Goal: Task Accomplishment & Management: Use online tool/utility

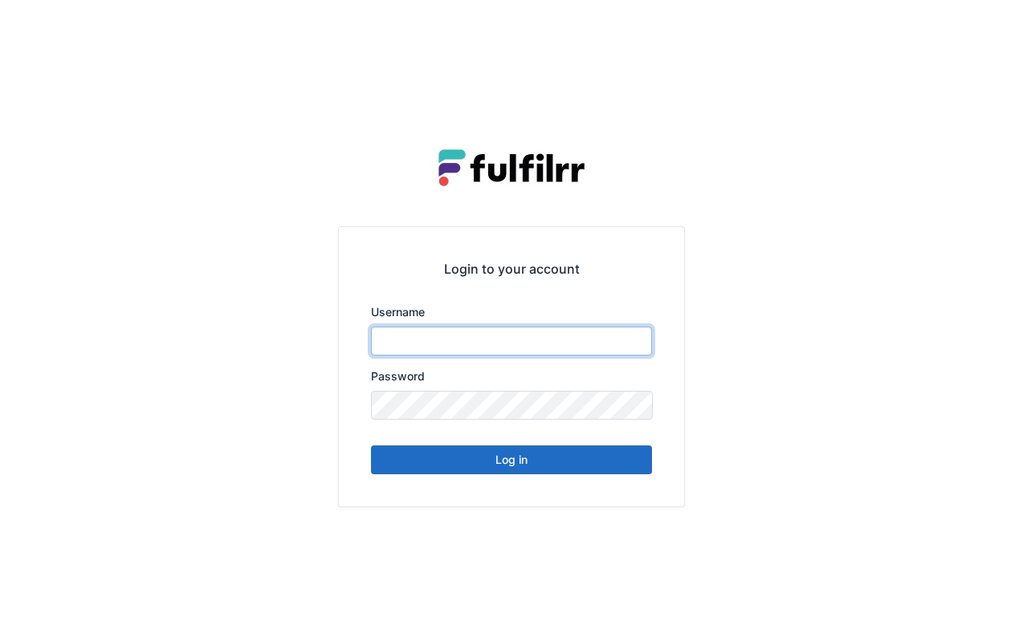
type input "******"
click at [556, 456] on button "Log in" at bounding box center [511, 460] width 281 height 29
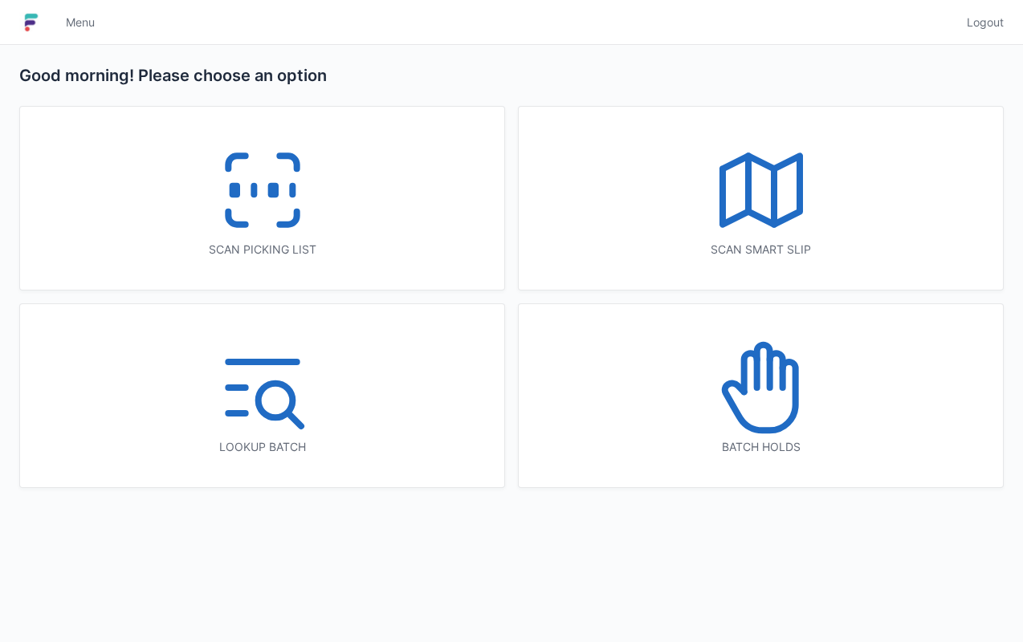
click at [312, 229] on icon at bounding box center [262, 190] width 103 height 103
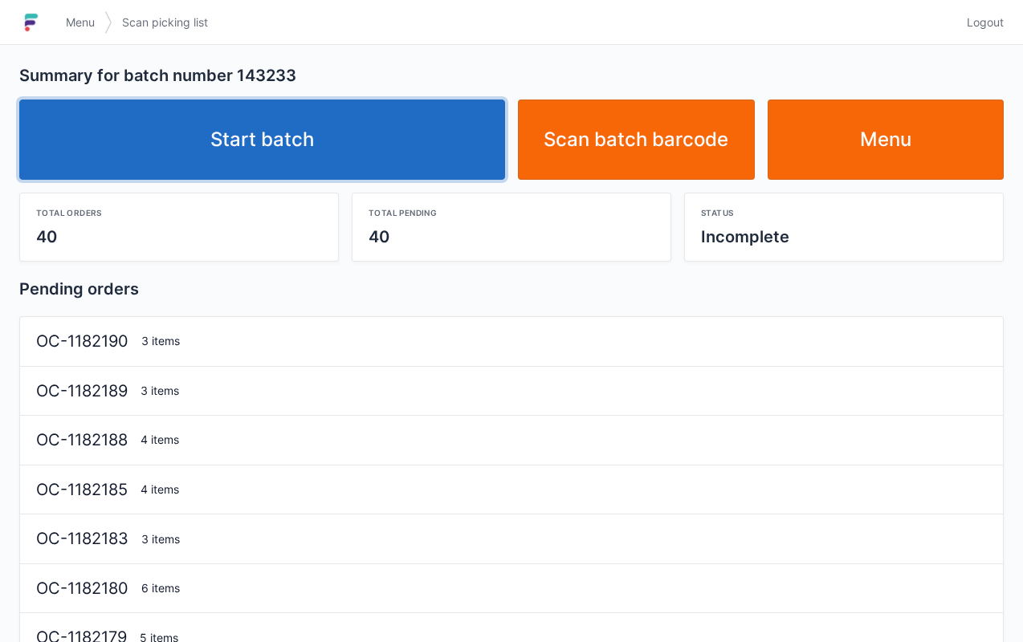
click at [353, 135] on link "Start batch" at bounding box center [262, 140] width 486 height 80
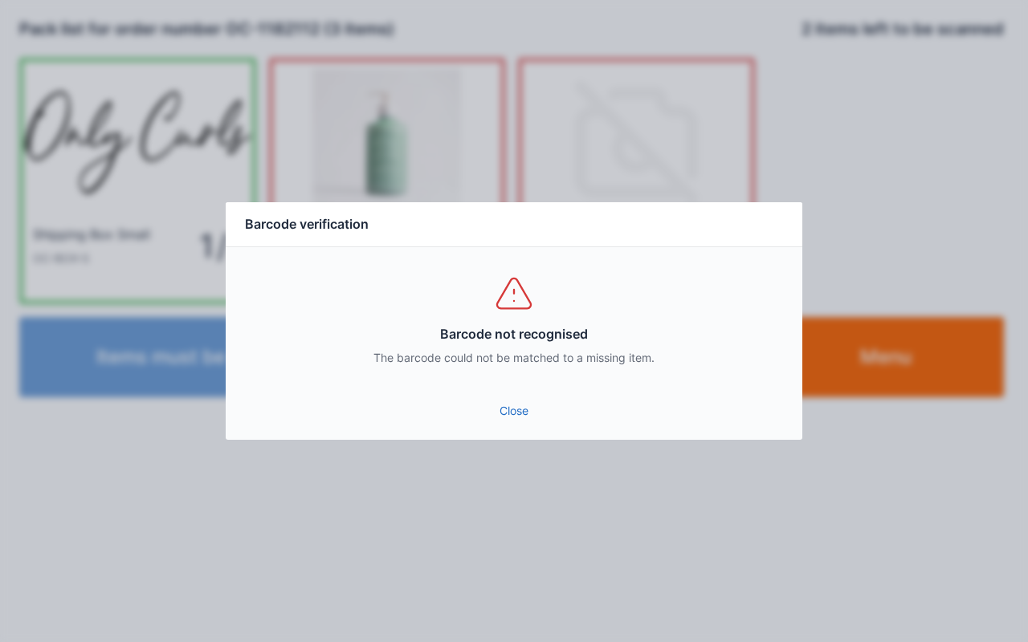
click at [504, 419] on link "Close" at bounding box center [513, 411] width 551 height 29
click at [520, 410] on link "Close" at bounding box center [513, 411] width 551 height 29
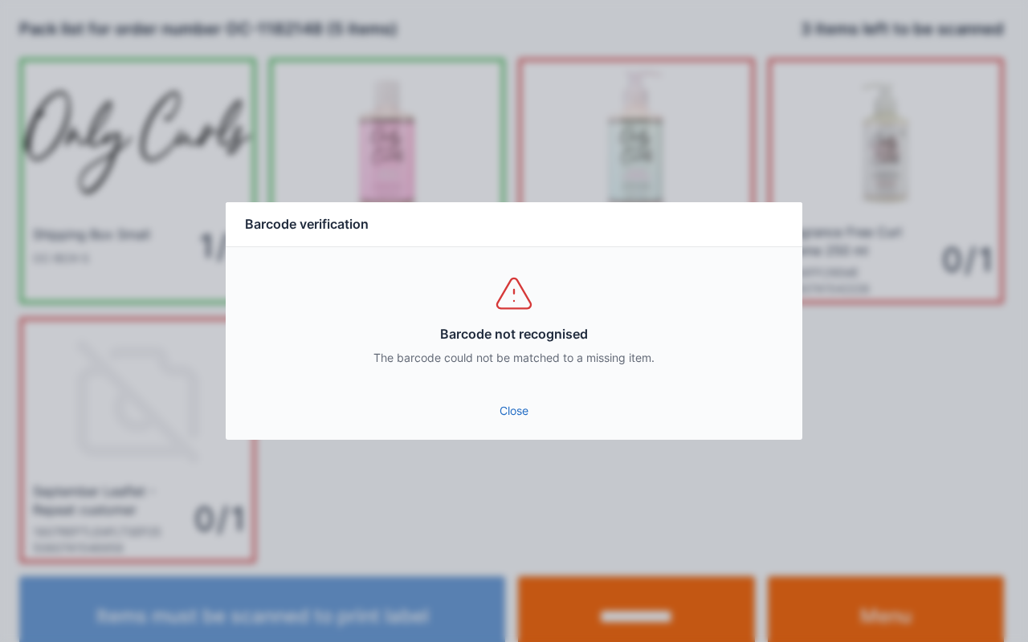
click at [512, 398] on link "Close" at bounding box center [513, 411] width 551 height 29
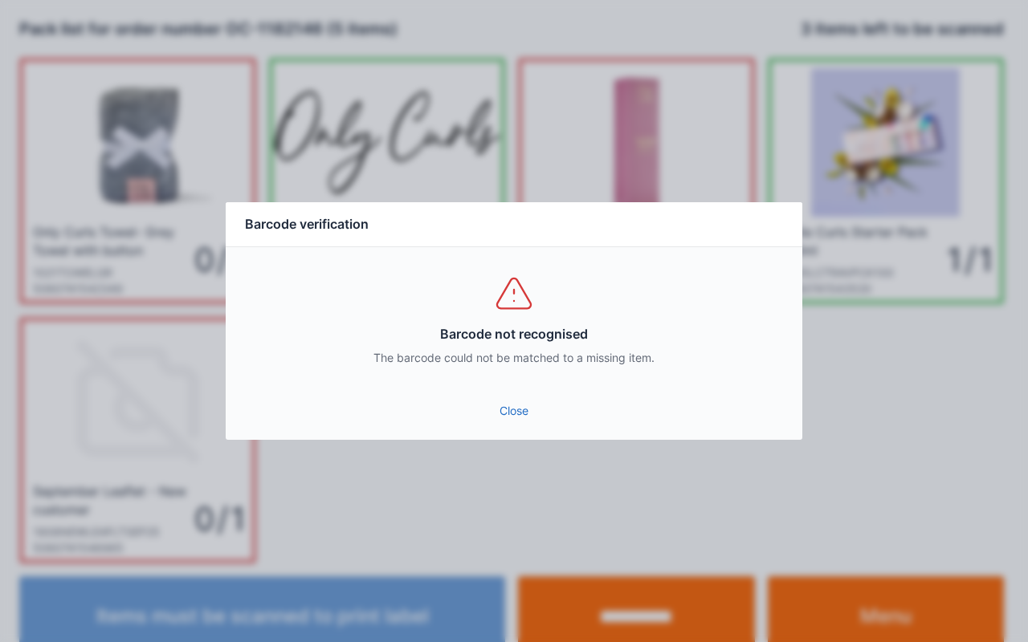
click at [520, 416] on link "Close" at bounding box center [513, 411] width 551 height 29
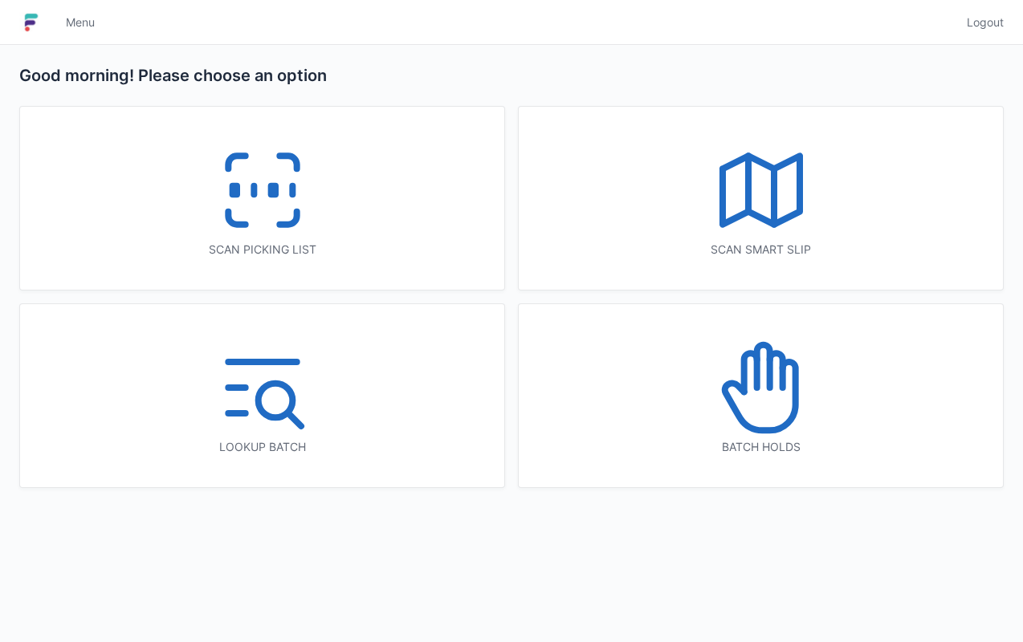
click at [312, 222] on icon at bounding box center [262, 190] width 103 height 103
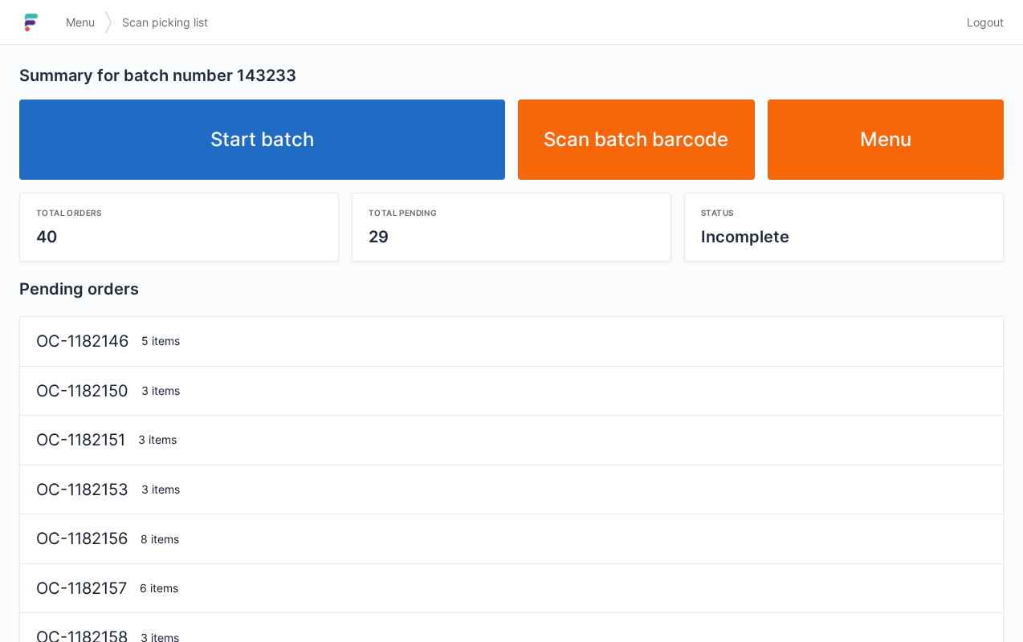
click at [254, 177] on link "Start batch" at bounding box center [262, 140] width 486 height 80
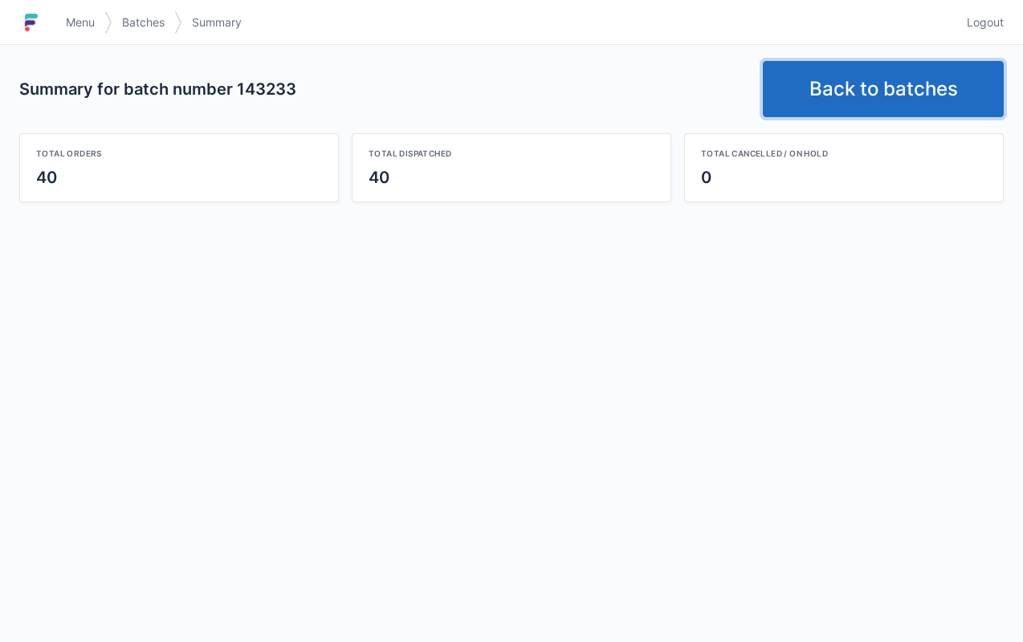
click at [859, 90] on link "Back to batches" at bounding box center [883, 89] width 241 height 56
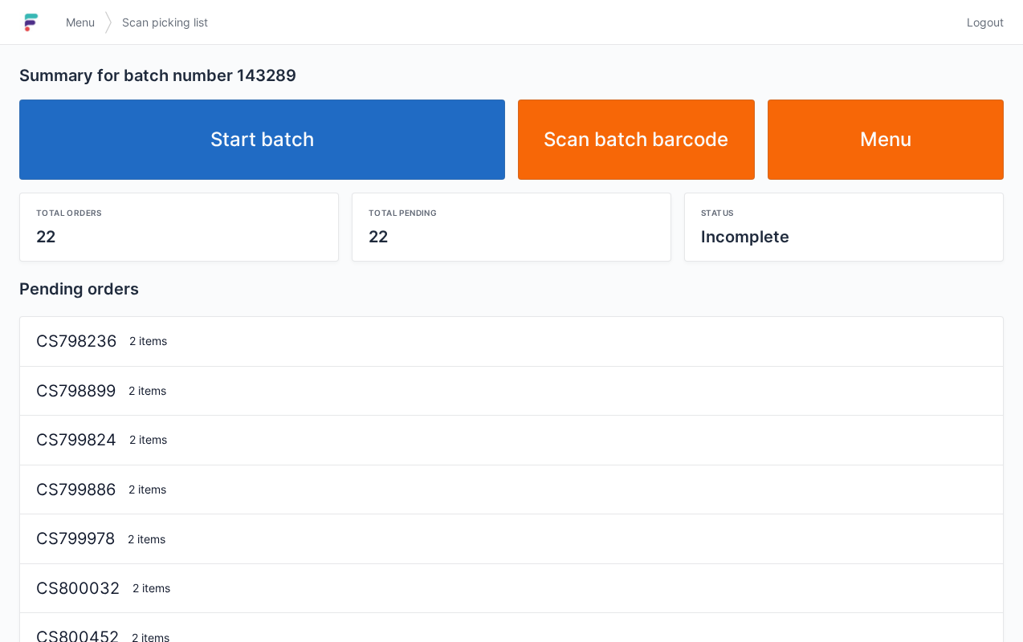
click at [320, 157] on link "Start batch" at bounding box center [262, 140] width 486 height 80
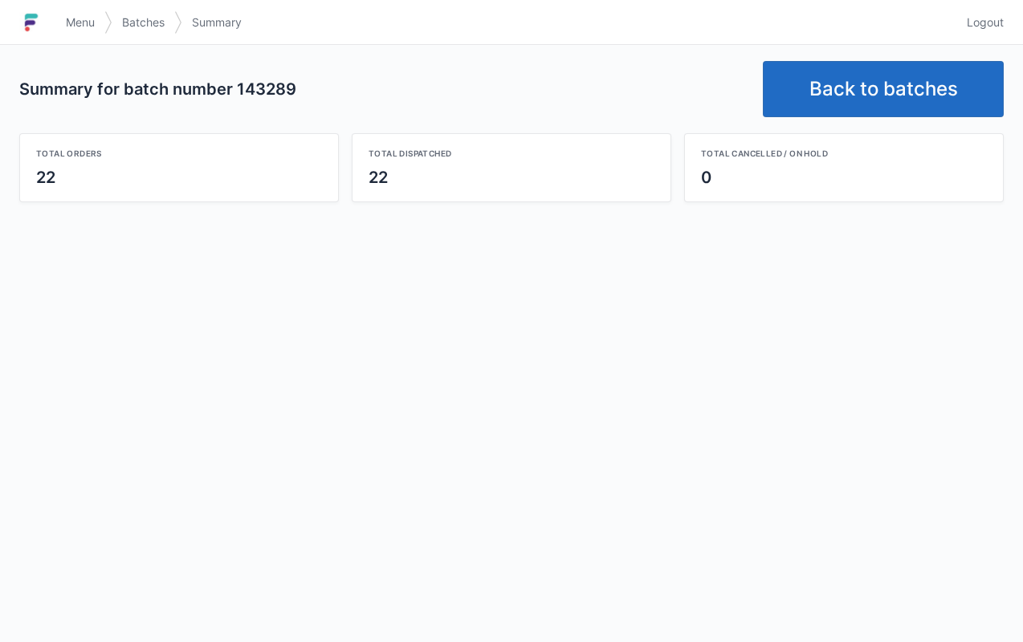
click at [878, 90] on link "Back to batches" at bounding box center [883, 89] width 241 height 56
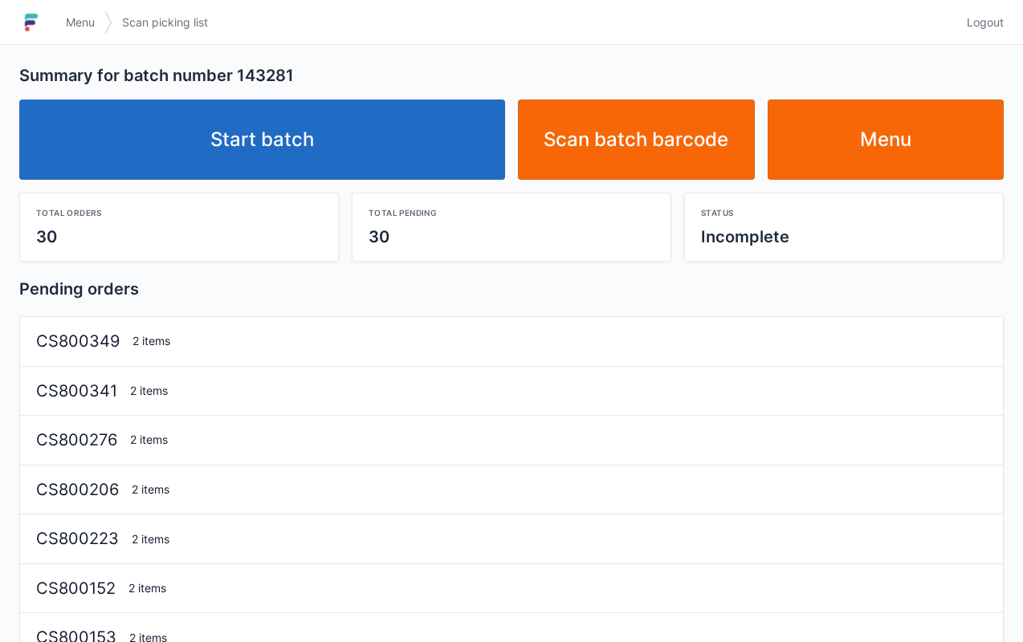
click at [329, 176] on link "Start batch" at bounding box center [262, 140] width 486 height 80
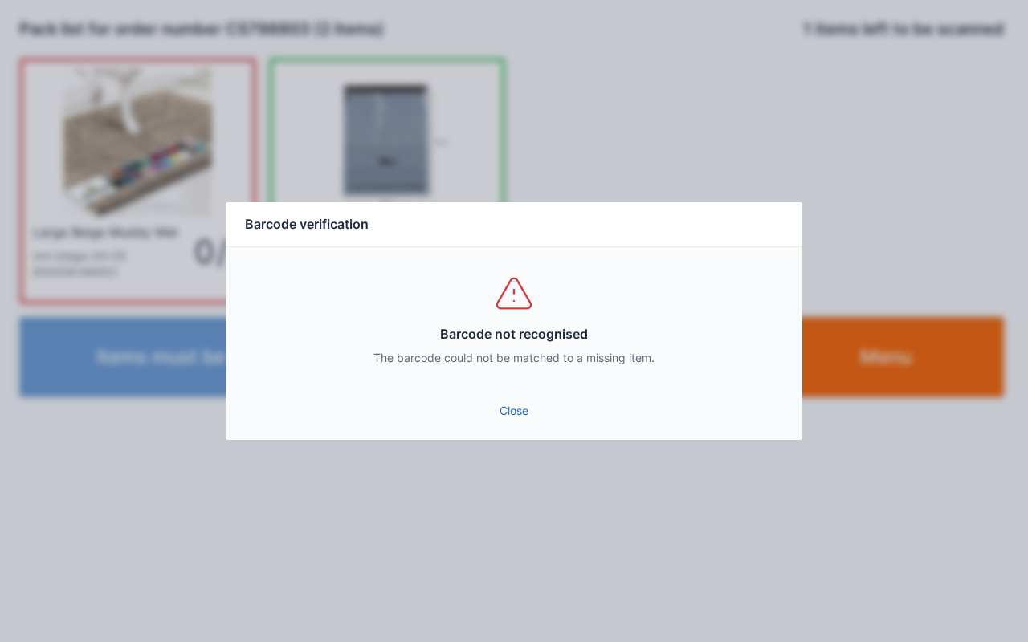
click at [521, 416] on link "Close" at bounding box center [513, 411] width 551 height 29
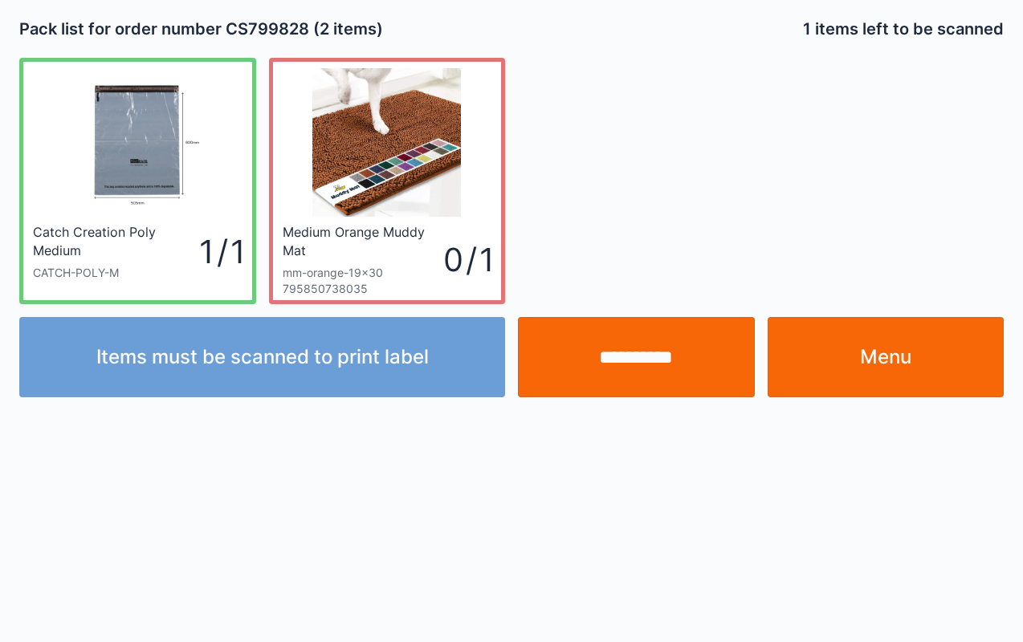
click at [619, 374] on input "**********" at bounding box center [636, 357] width 237 height 80
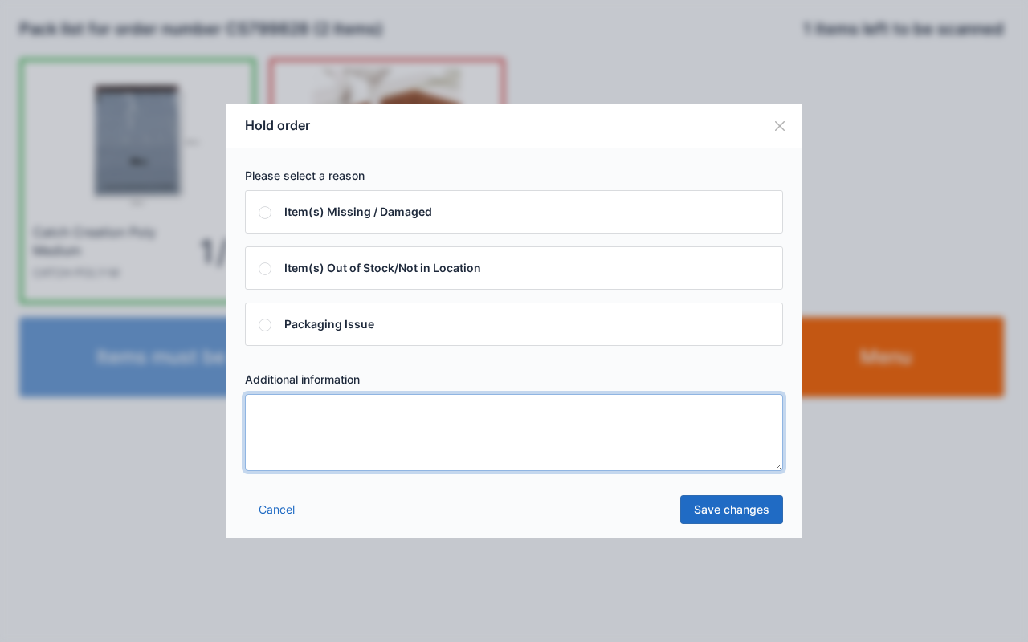
click at [296, 449] on textarea at bounding box center [514, 432] width 538 height 77
type textarea "***"
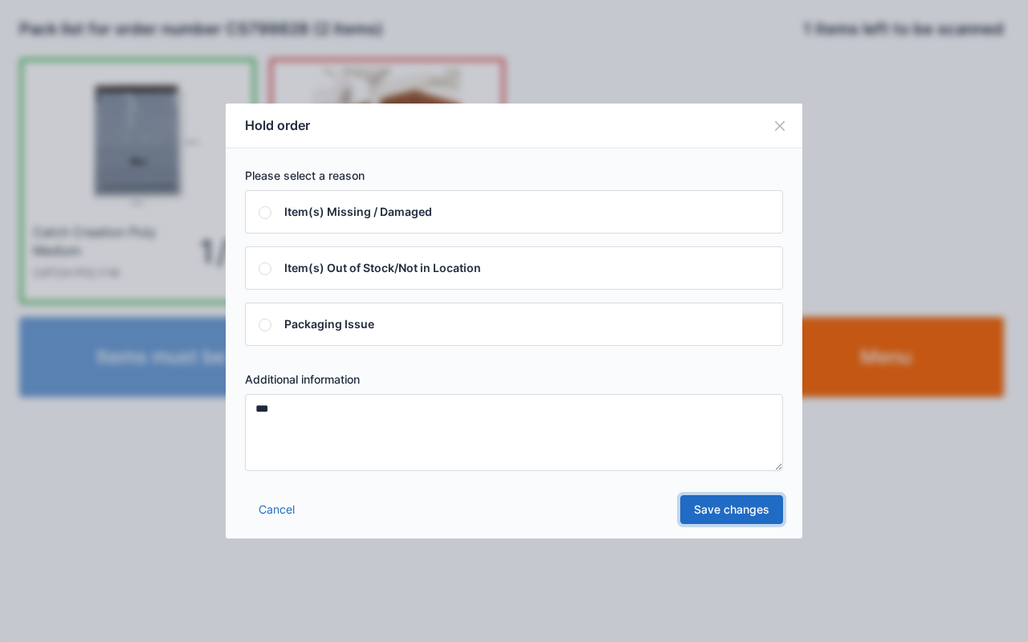
click at [737, 506] on link "Save changes" at bounding box center [731, 509] width 103 height 29
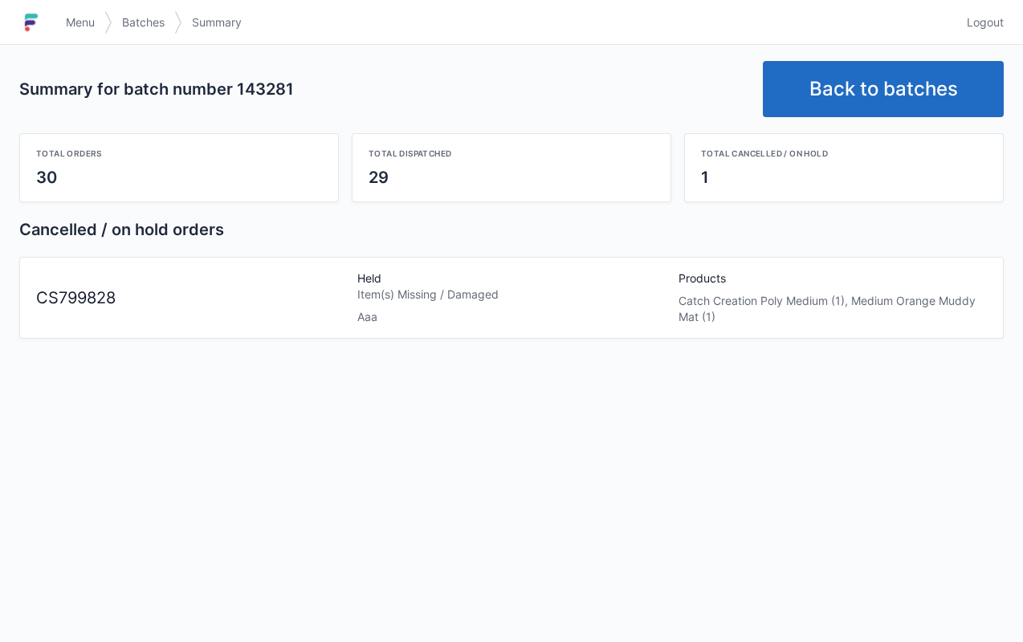
click at [75, 20] on span "Menu" at bounding box center [80, 22] width 29 height 16
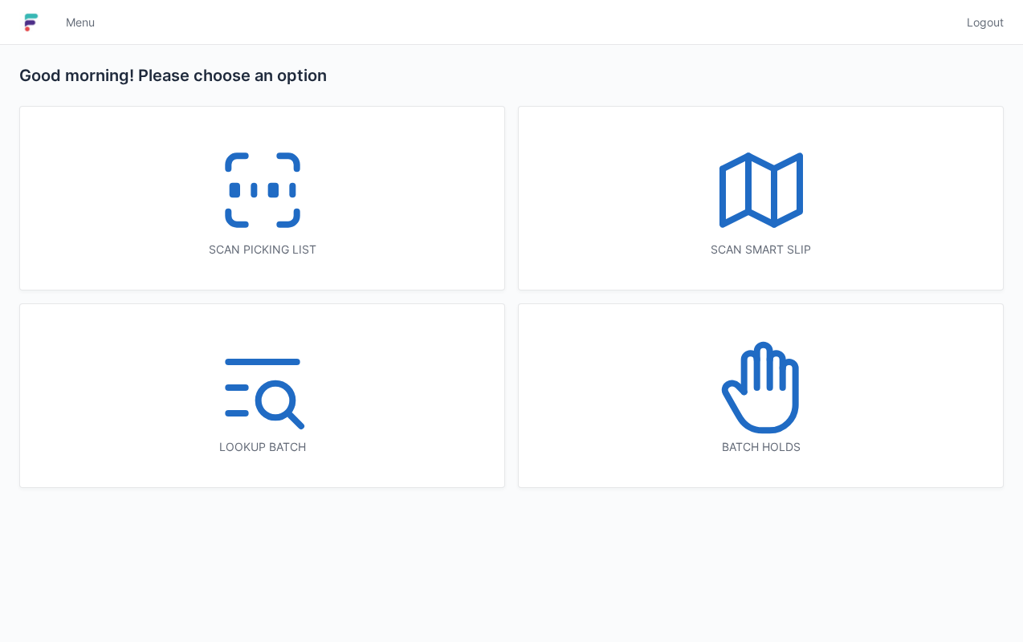
click at [833, 424] on div "Batch holds" at bounding box center [761, 395] width 484 height 183
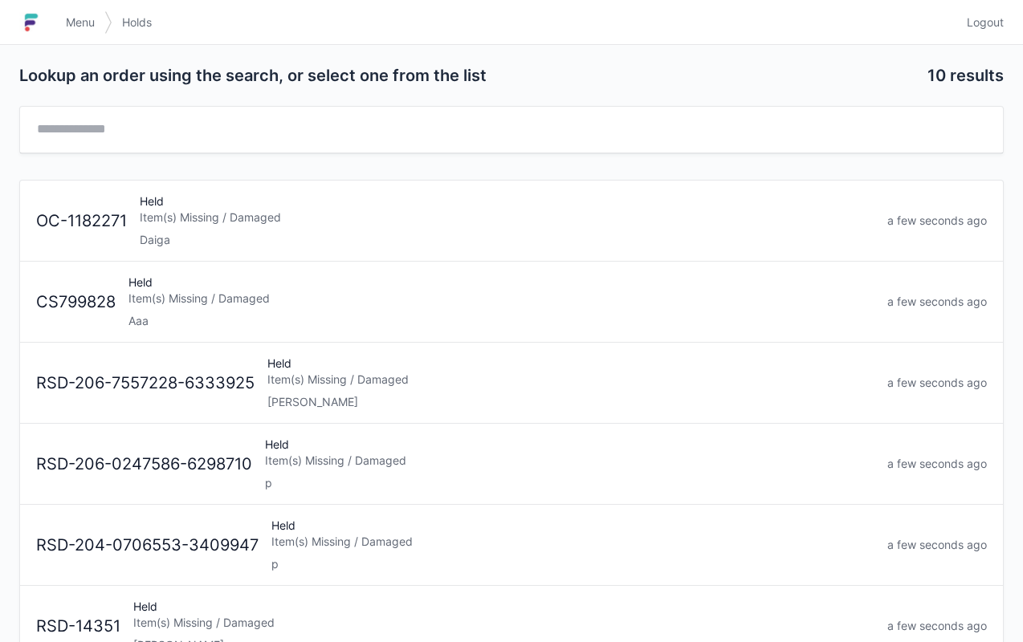
click at [185, 309] on div "Held Item(s) Missing / Damaged Aaa" at bounding box center [501, 302] width 759 height 55
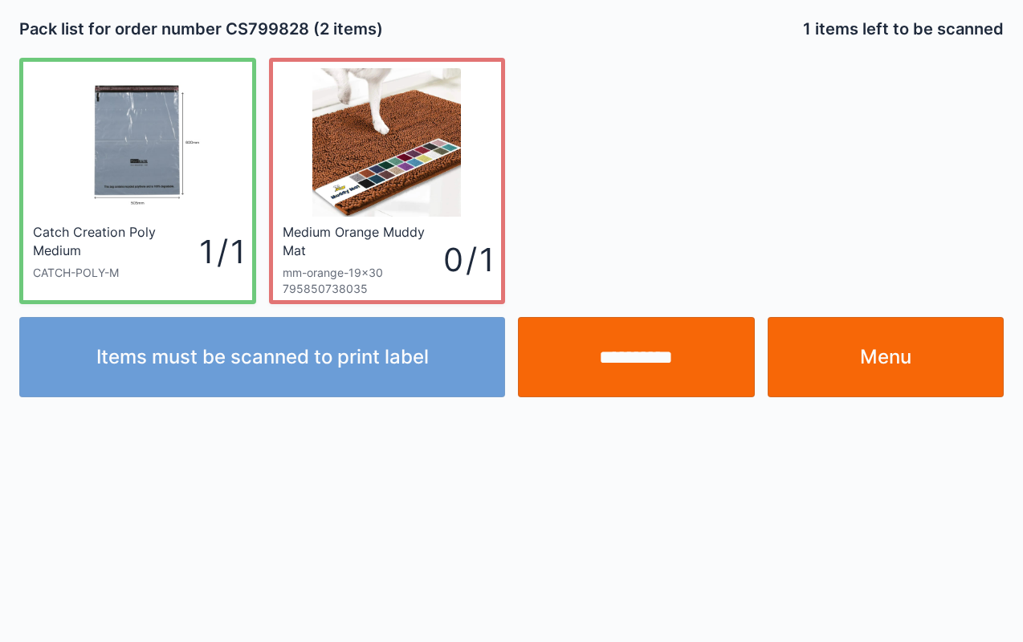
click at [898, 353] on link "Menu" at bounding box center [886, 357] width 237 height 80
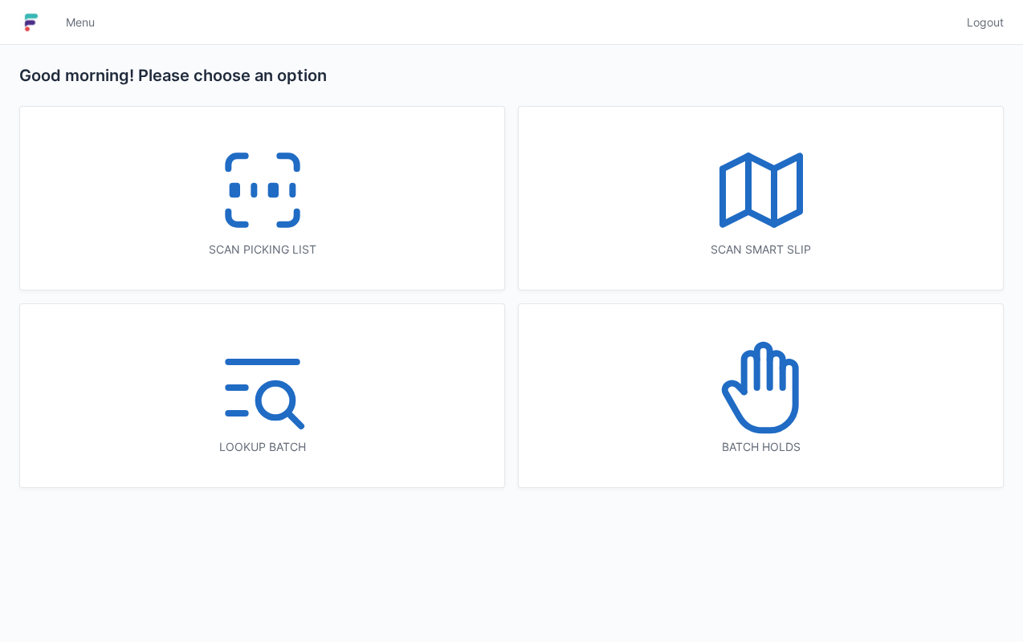
click at [252, 182] on icon at bounding box center [262, 190] width 103 height 103
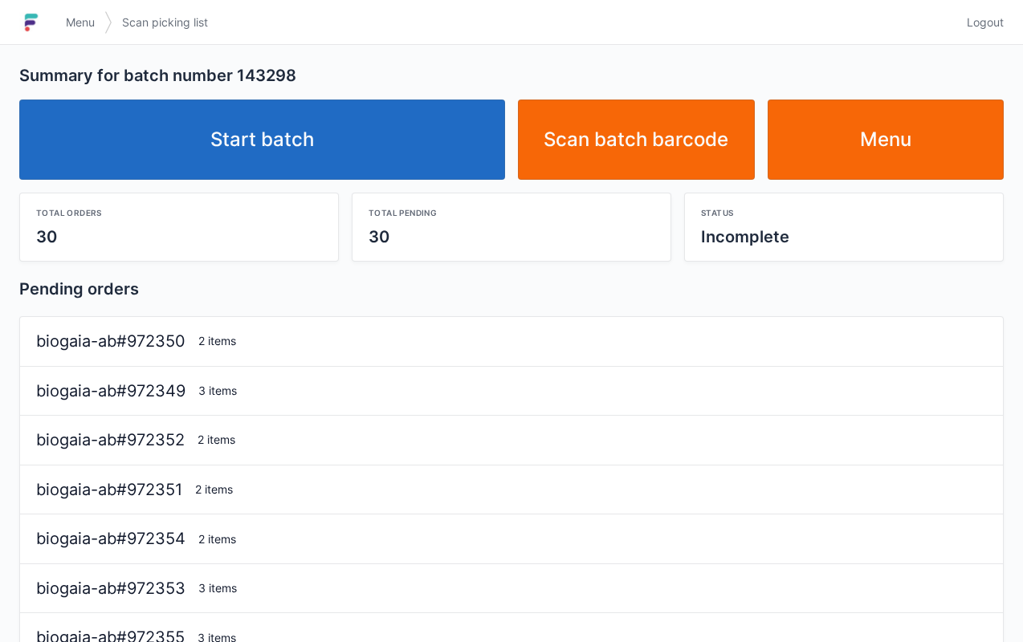
click at [304, 162] on link "Start batch" at bounding box center [262, 140] width 486 height 80
